Goal: Transaction & Acquisition: Purchase product/service

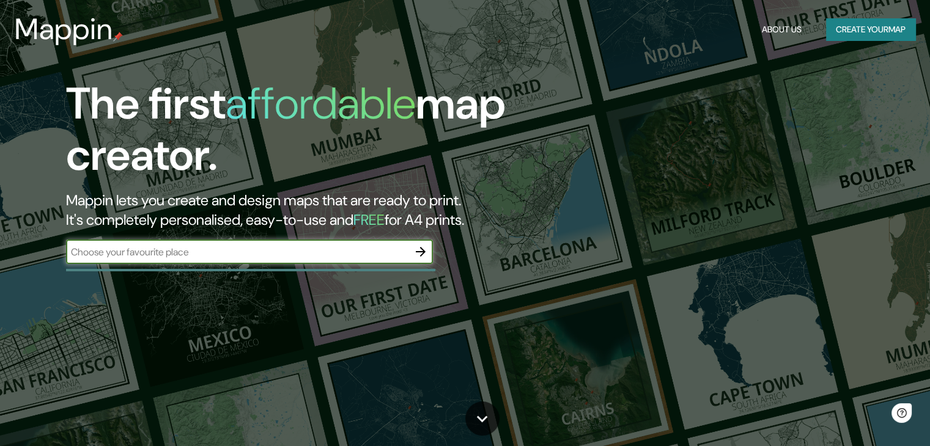
click at [281, 252] on input "text" at bounding box center [237, 252] width 342 height 14
type input "[GEOGRAPHIC_DATA]"
click at [416, 254] on icon "button" at bounding box center [420, 251] width 15 height 15
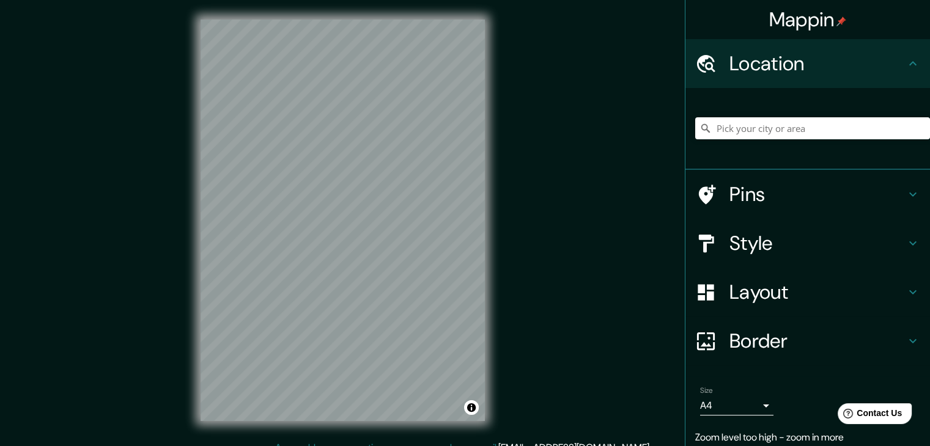
click at [495, 179] on div "© Mapbox © OpenStreetMap Improve this map" at bounding box center [342, 220] width 323 height 441
click at [536, 164] on div "Mappin Location Pins Style Layout Border Choose a border. Hint : you can make l…" at bounding box center [465, 230] width 930 height 460
click at [517, 213] on div "Mappin Location Pins Style Layout Border Choose a border. Hint : you can make l…" at bounding box center [465, 230] width 930 height 460
click at [196, 195] on div "© Mapbox © OpenStreetMap Improve this map" at bounding box center [342, 220] width 323 height 441
click at [730, 197] on h4 "Pins" at bounding box center [817, 194] width 176 height 24
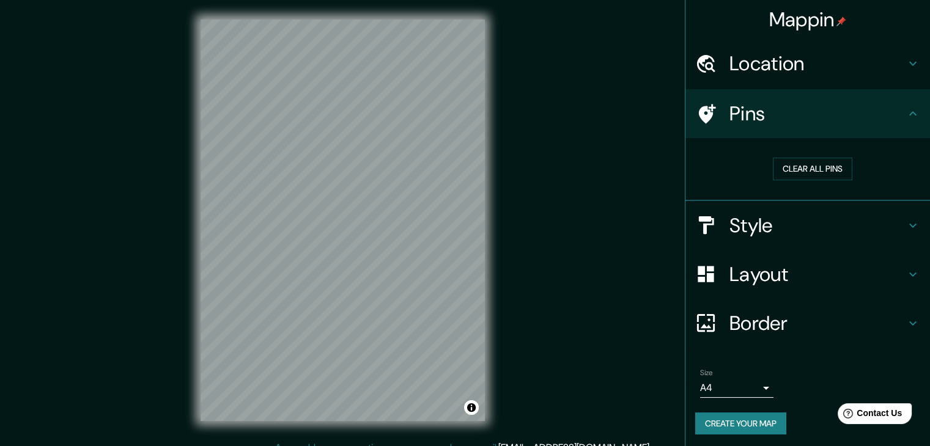
click at [733, 116] on h4 "Pins" at bounding box center [817, 113] width 176 height 24
